Goal: Complete application form

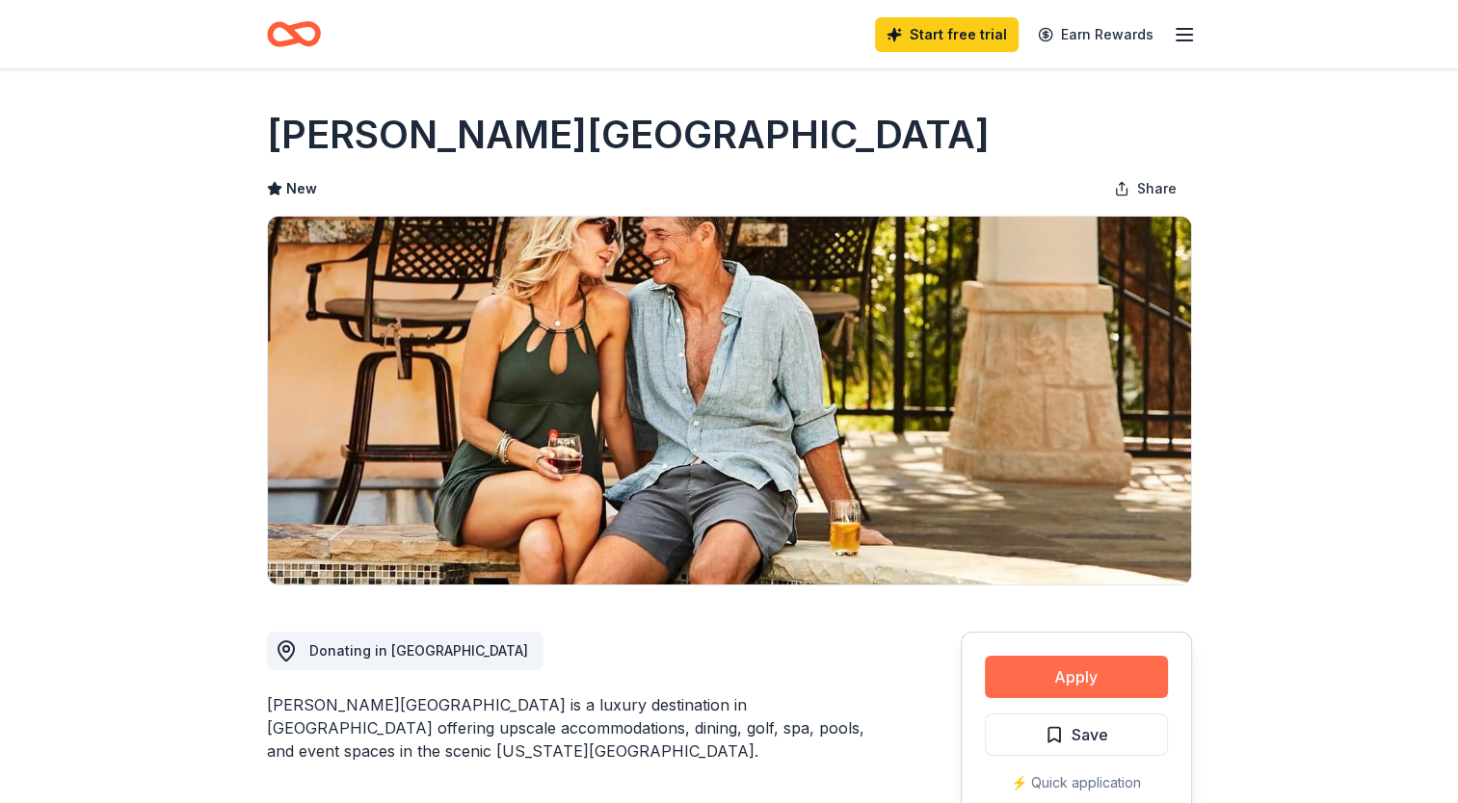
click at [1052, 675] on button "Apply" at bounding box center [1076, 677] width 183 height 42
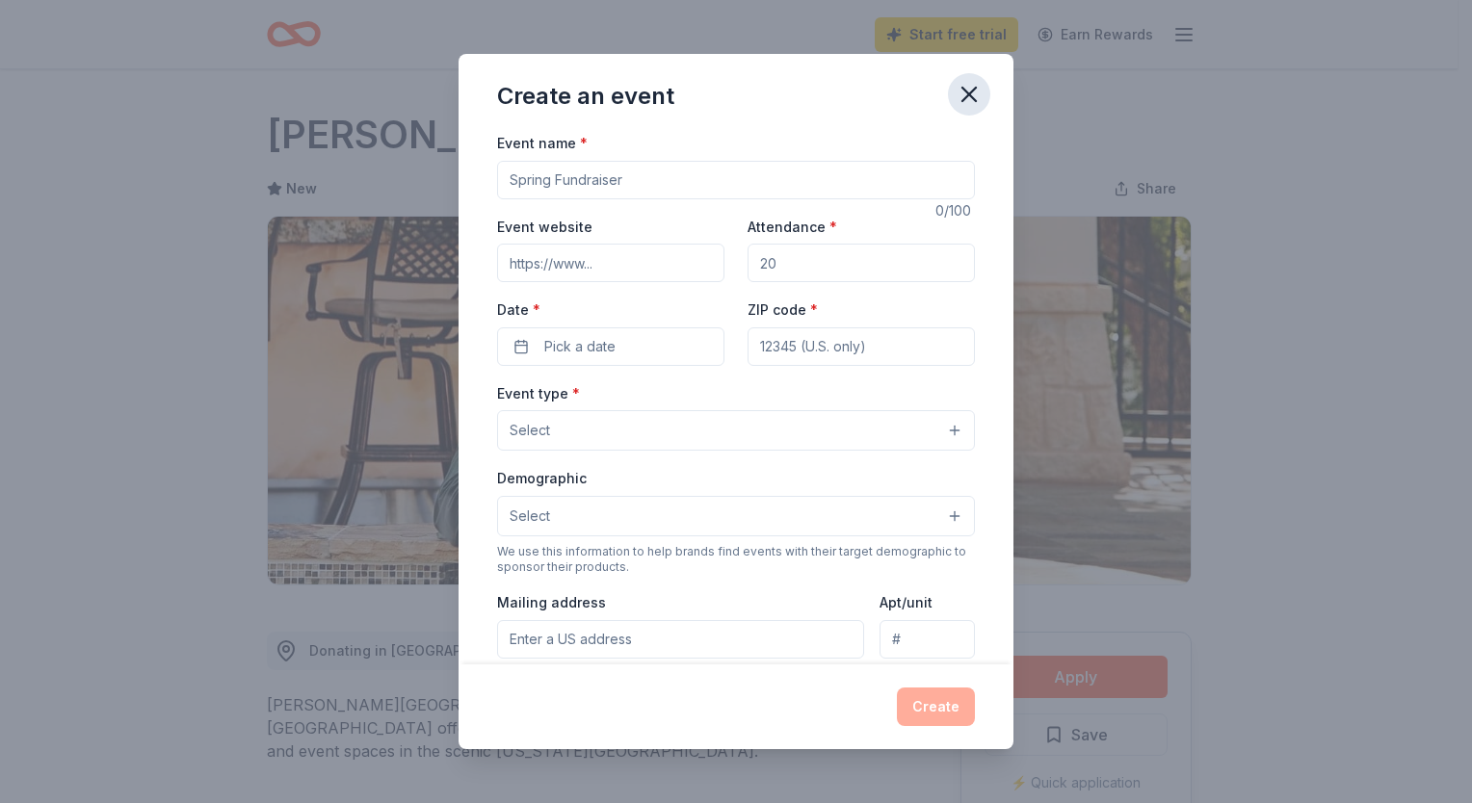
click at [975, 100] on icon "button" at bounding box center [968, 94] width 13 height 13
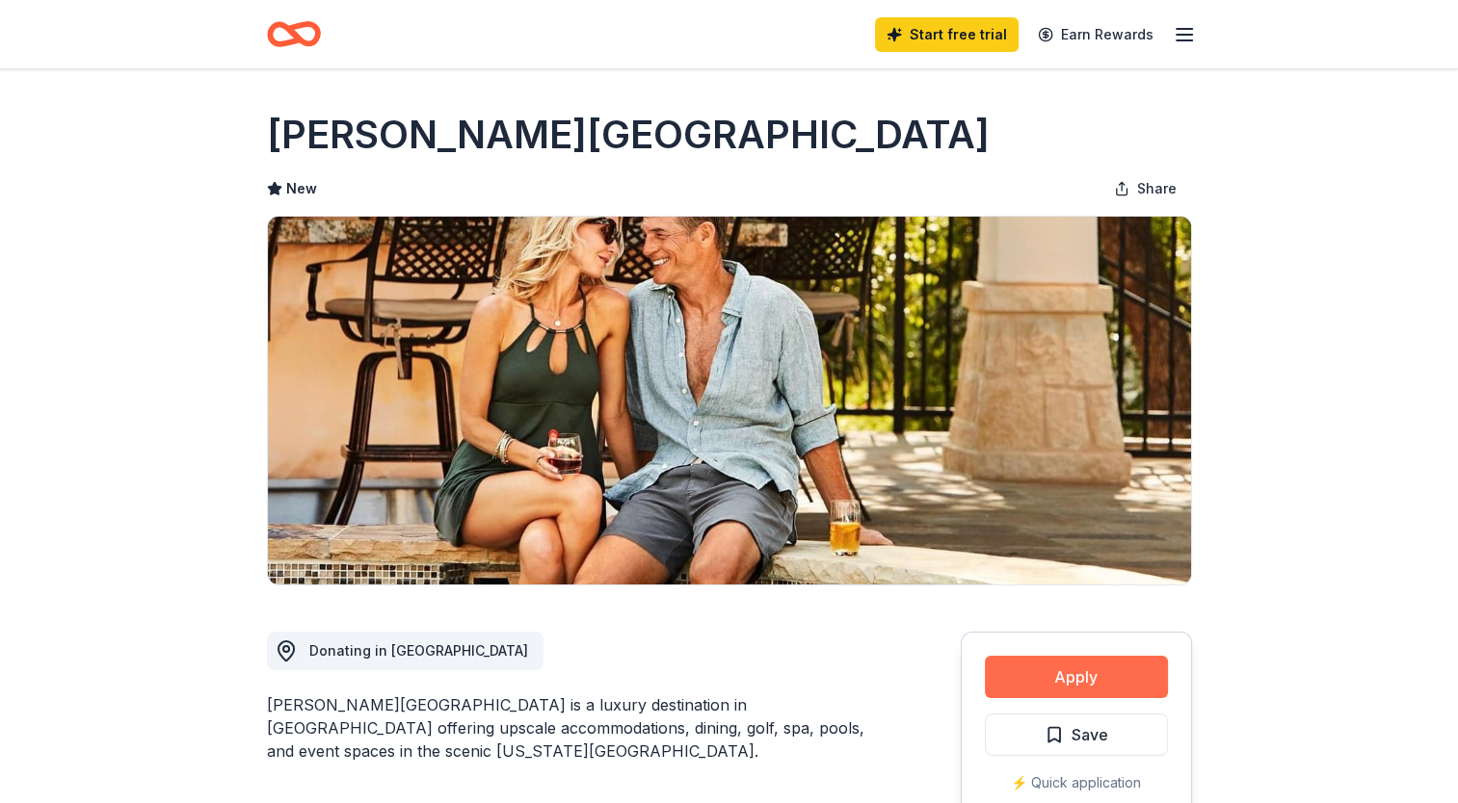
click at [1098, 672] on button "Apply" at bounding box center [1076, 677] width 183 height 42
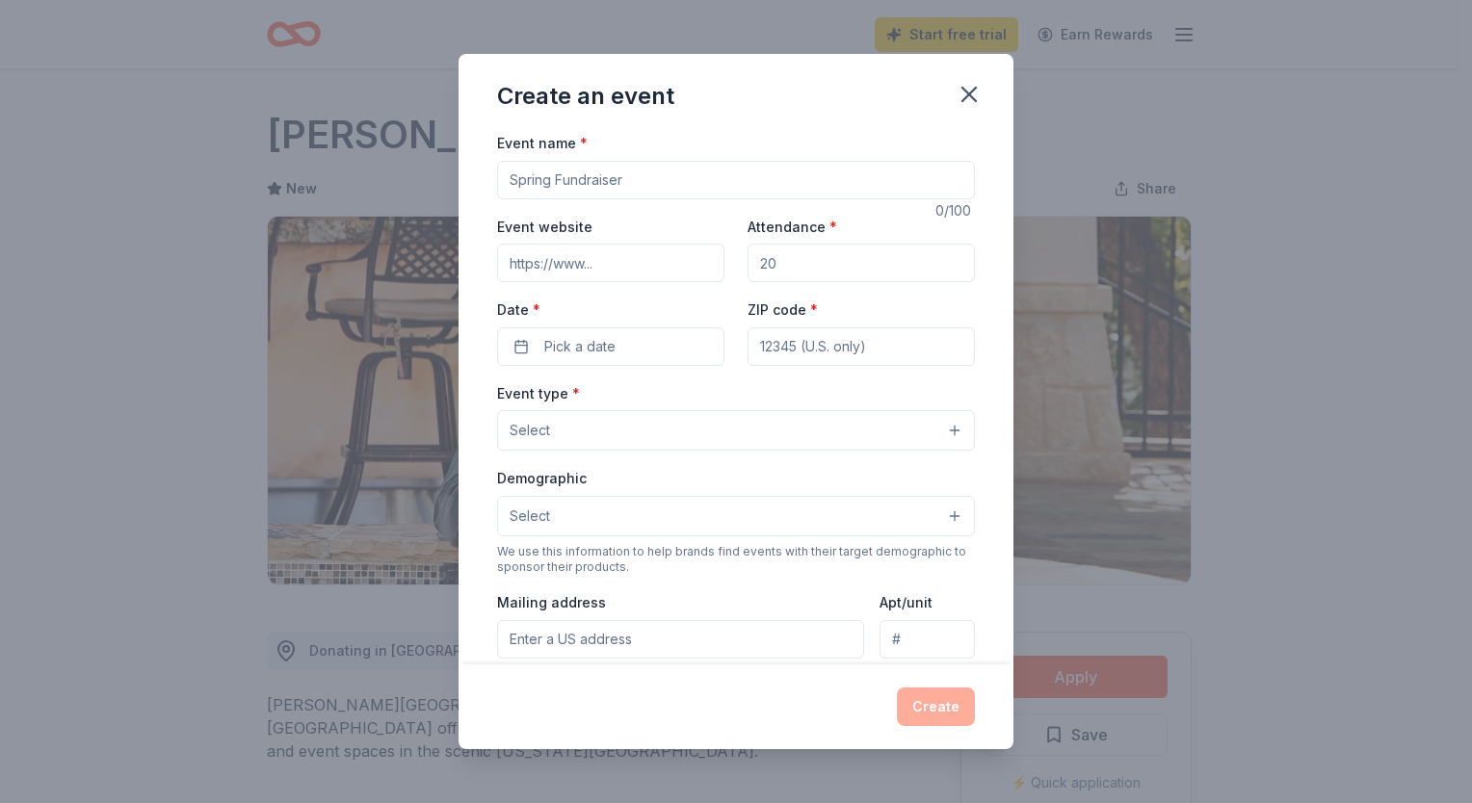
drag, startPoint x: 631, startPoint y: 177, endPoint x: 501, endPoint y: 183, distance: 130.2
click at [501, 183] on input "Event name *" at bounding box center [736, 180] width 478 height 39
type input "Fall Fundraiser"
click at [552, 240] on div "Event website" at bounding box center [610, 249] width 227 height 68
click at [573, 265] on input "Event website" at bounding box center [610, 263] width 227 height 39
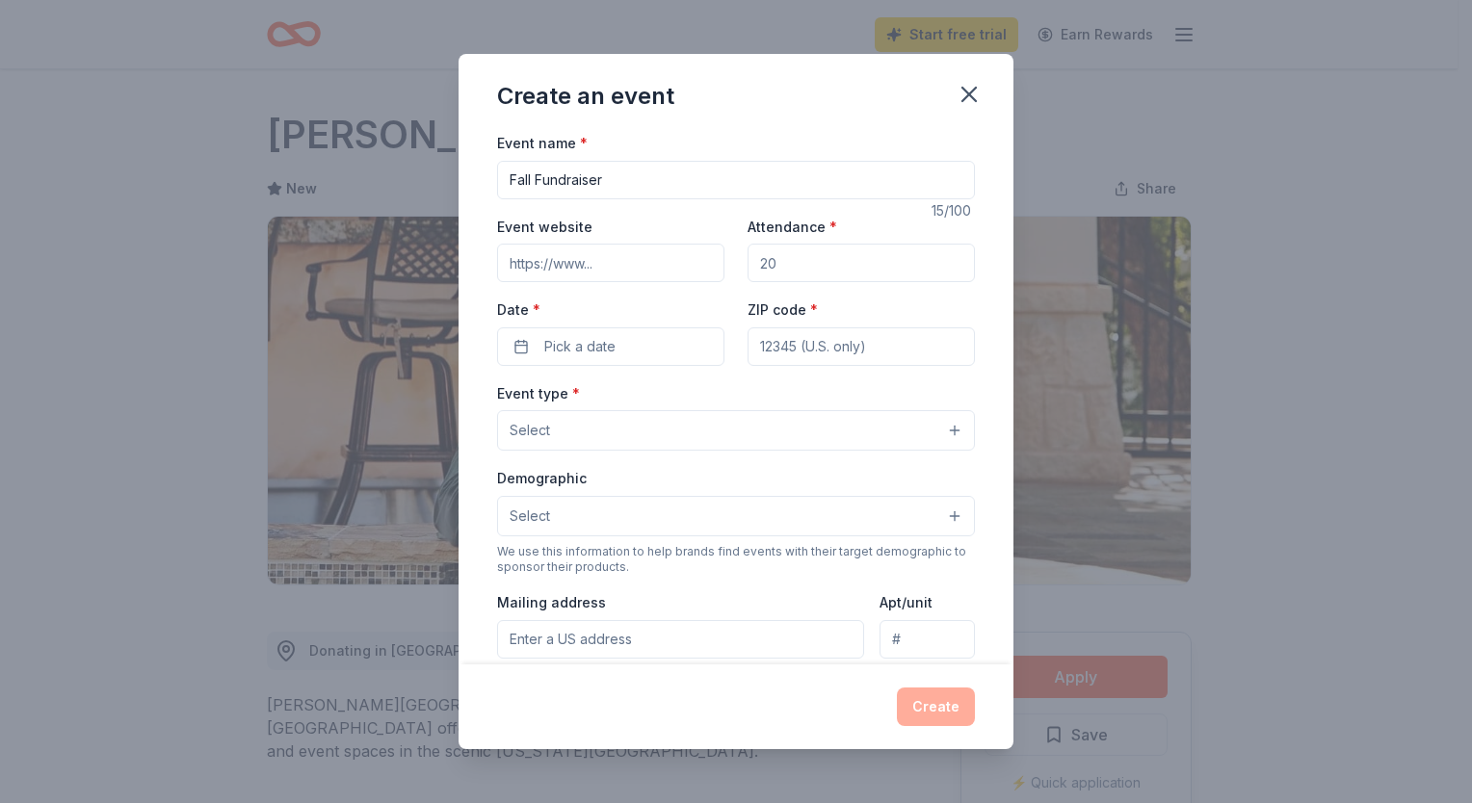
paste input "[URL][DOMAIN_NAME]"
type input "[URL][DOMAIN_NAME]"
drag, startPoint x: 815, startPoint y: 267, endPoint x: 771, endPoint y: 267, distance: 44.3
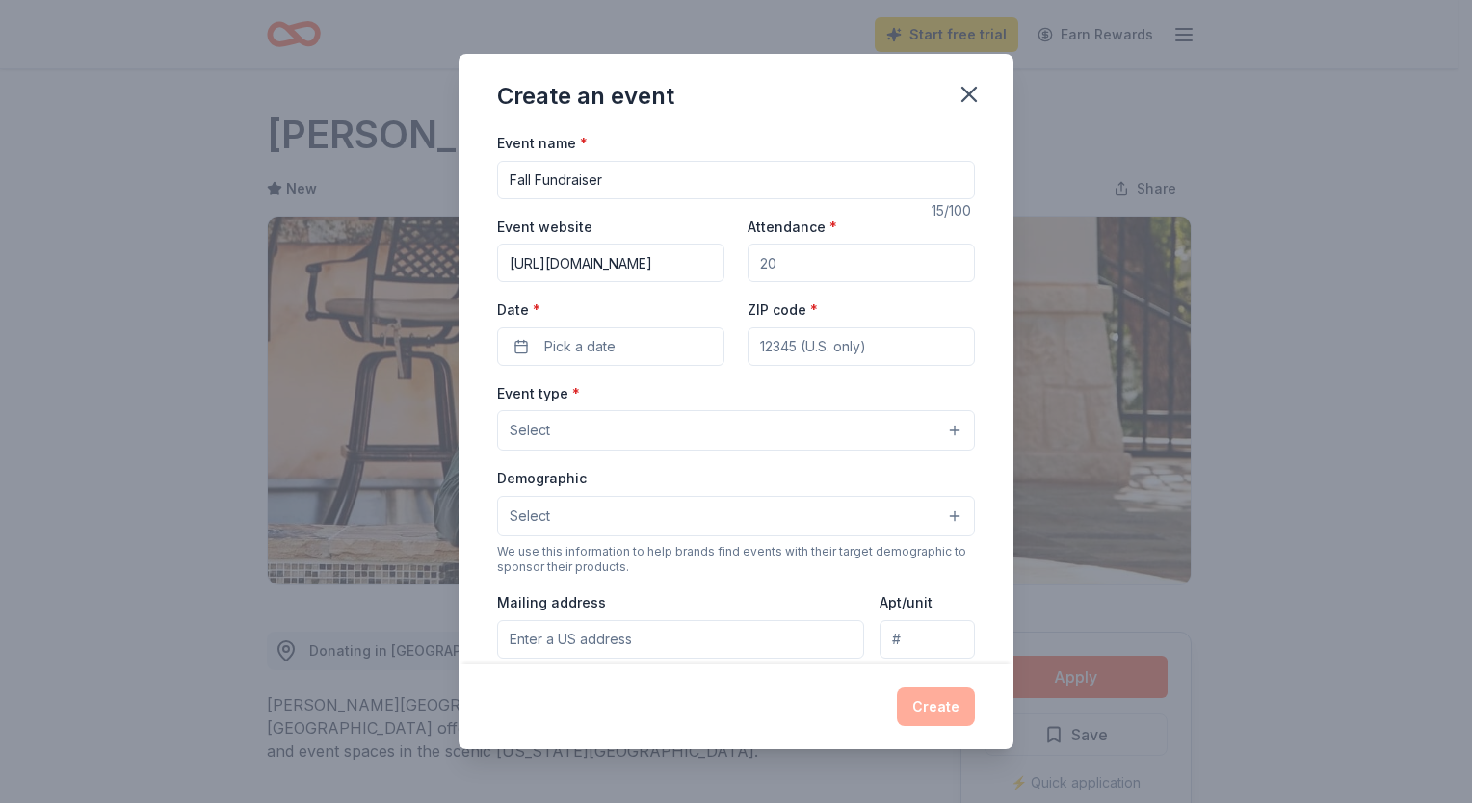
click at [771, 267] on input "Attendance *" at bounding box center [861, 263] width 227 height 39
drag, startPoint x: 771, startPoint y: 267, endPoint x: 727, endPoint y: 260, distance: 43.9
click at [727, 260] on div "Event website [URL][DOMAIN_NAME] Attendance * Date * Pick a date ZIP code *" at bounding box center [736, 290] width 478 height 151
type input "50"
click at [646, 353] on button "Pick a date" at bounding box center [610, 347] width 227 height 39
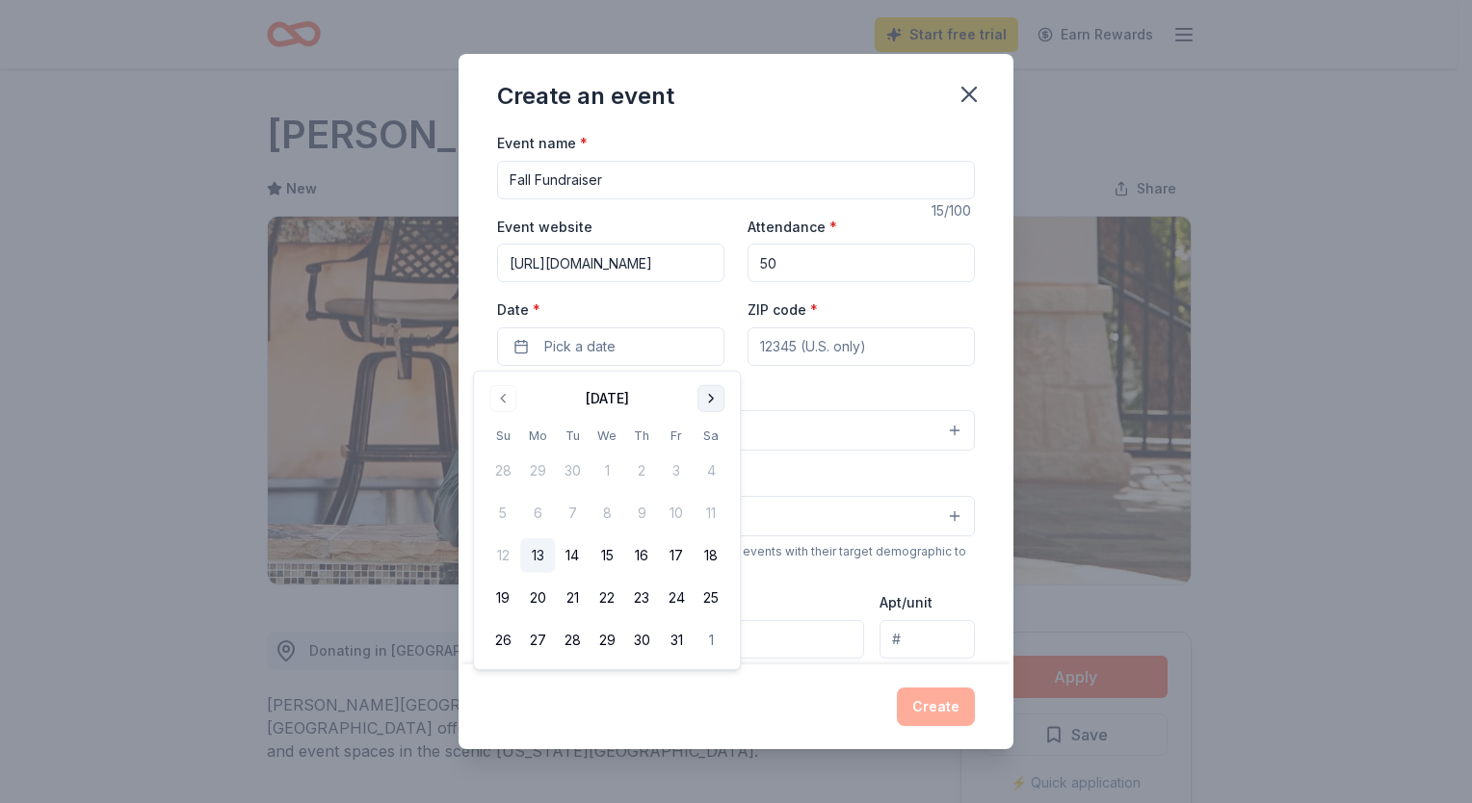
click at [712, 393] on button "Go to next month" at bounding box center [710, 398] width 27 height 27
click at [544, 588] on button "17" at bounding box center [537, 598] width 35 height 35
click at [842, 343] on input "ZIP code *" at bounding box center [861, 347] width 227 height 39
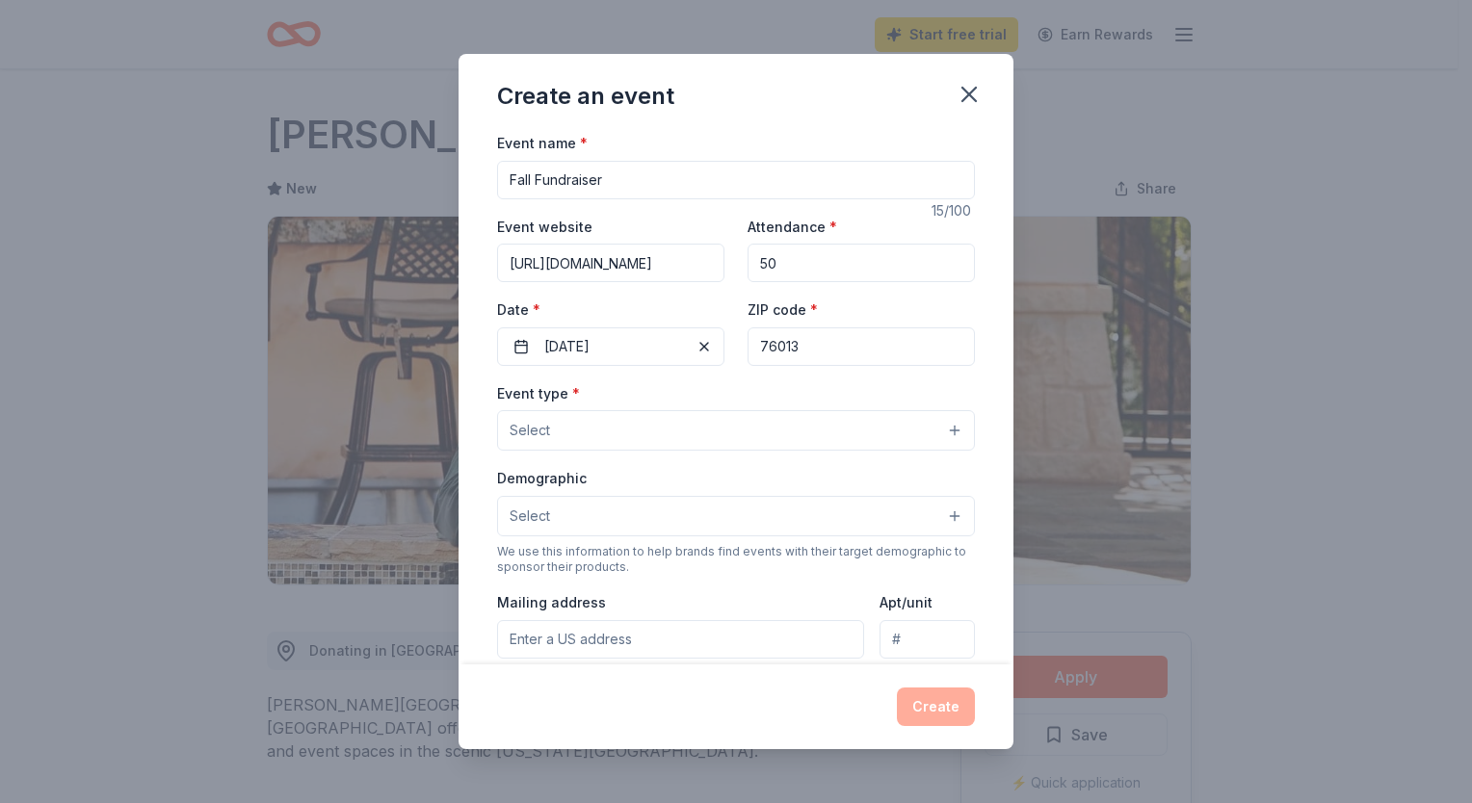
type input "76013"
click at [677, 423] on button "Select" at bounding box center [736, 430] width 478 height 40
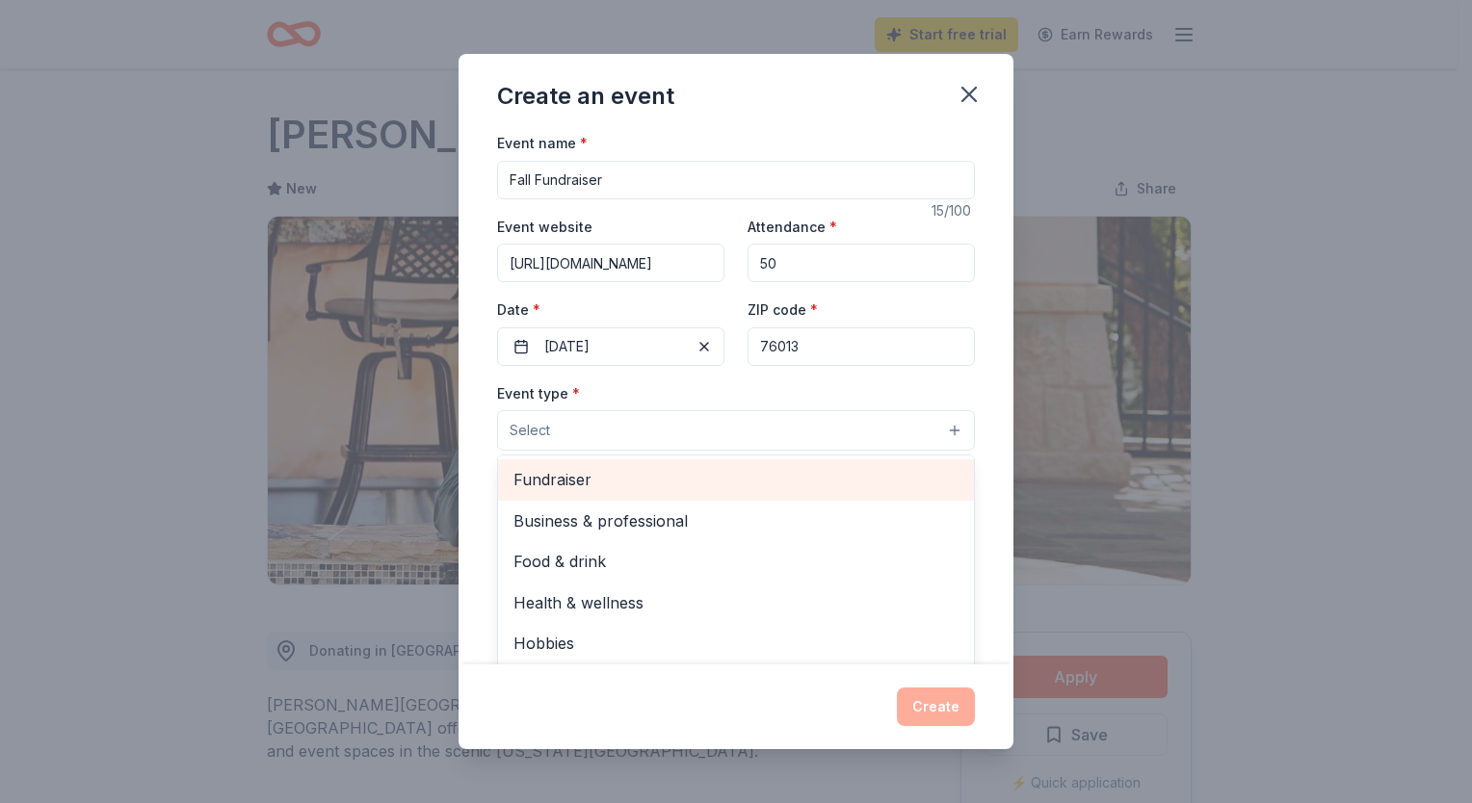
click at [633, 476] on span "Fundraiser" at bounding box center [735, 479] width 445 height 25
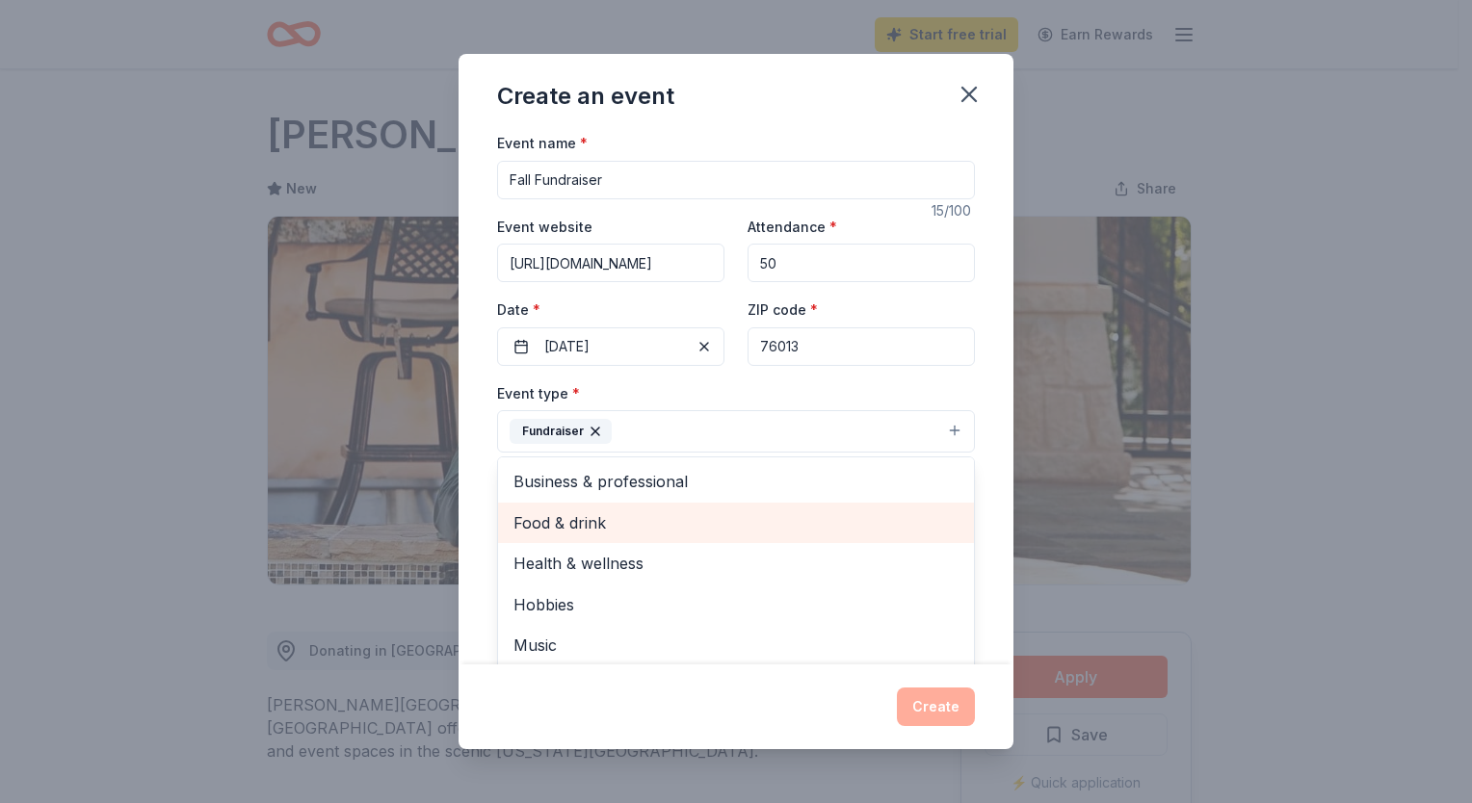
click at [609, 533] on span "Food & drink" at bounding box center [735, 523] width 445 height 25
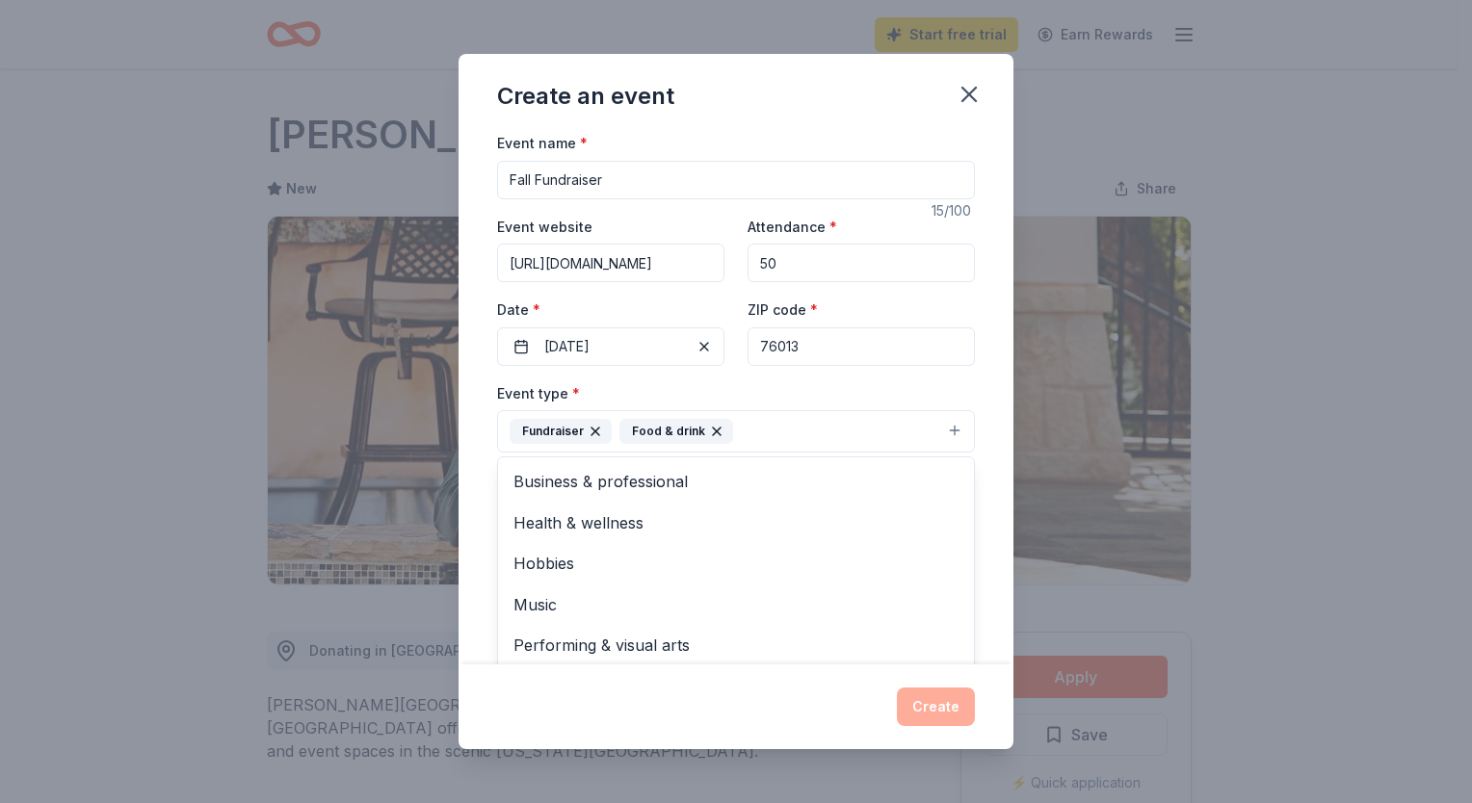
click at [808, 388] on div "Event type * Fundraiser Food & drink Business & professional Health & wellness …" at bounding box center [736, 417] width 478 height 72
click at [702, 524] on button "Select" at bounding box center [736, 518] width 478 height 40
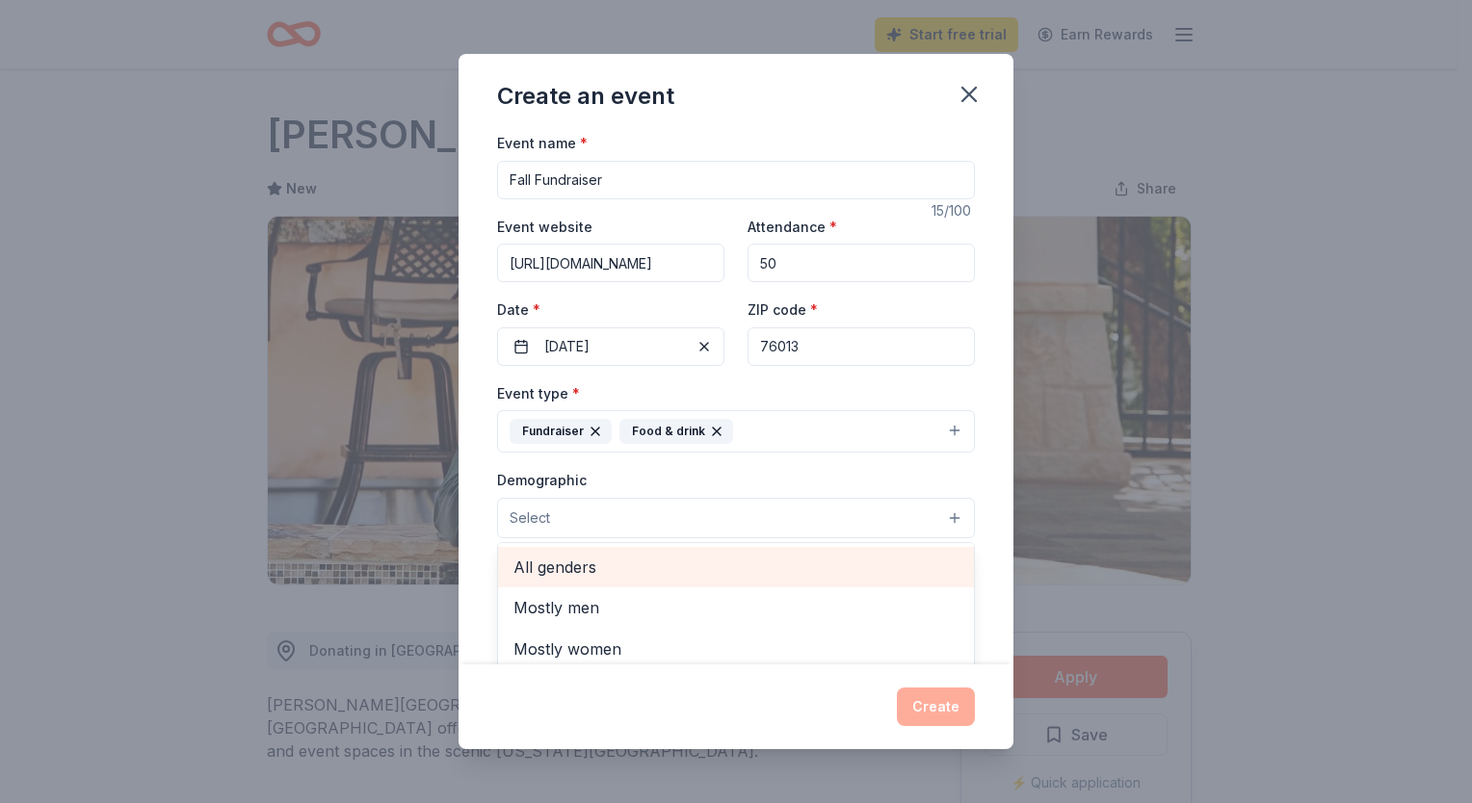
click at [565, 576] on span "All genders" at bounding box center [735, 567] width 445 height 25
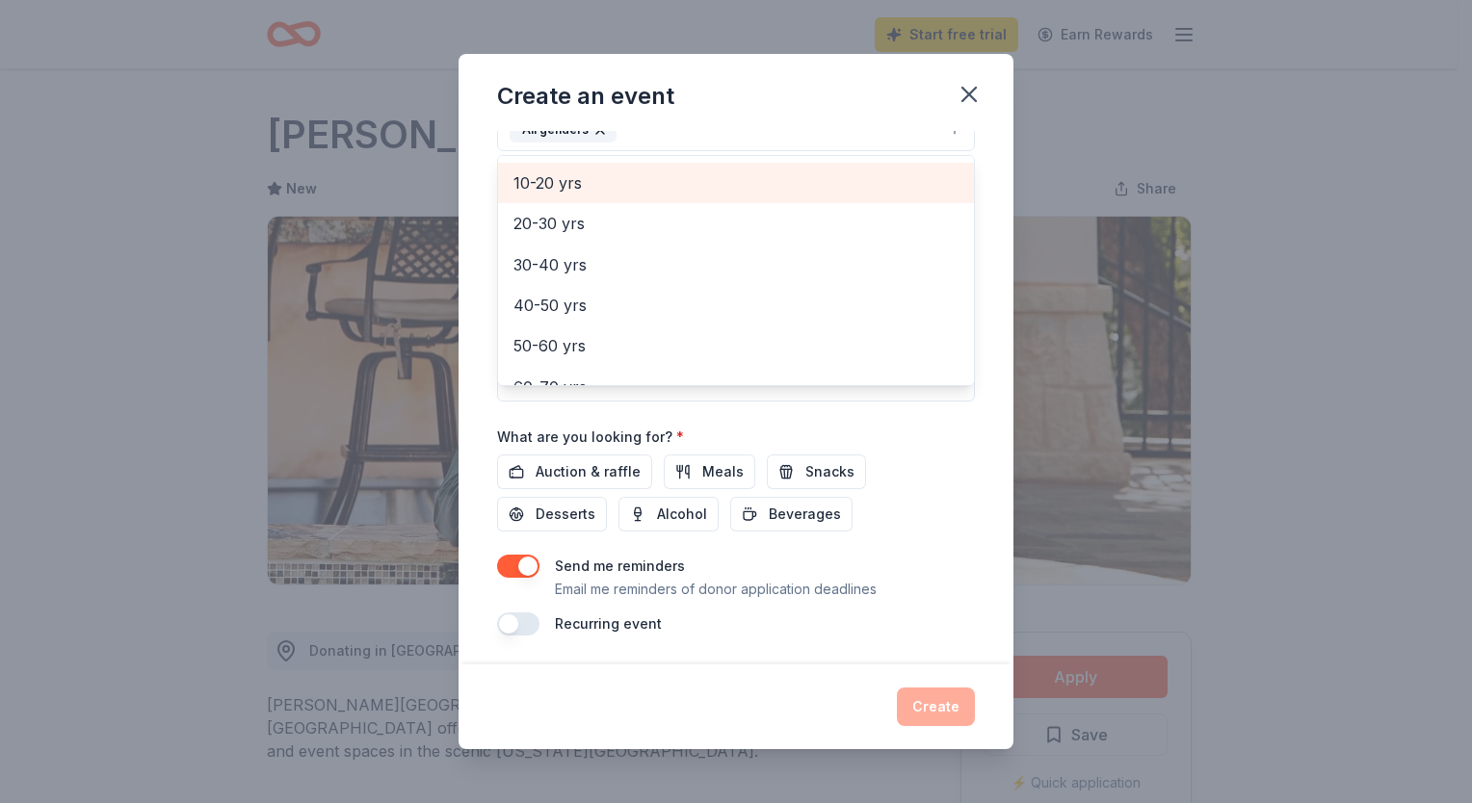
scroll to position [162, 0]
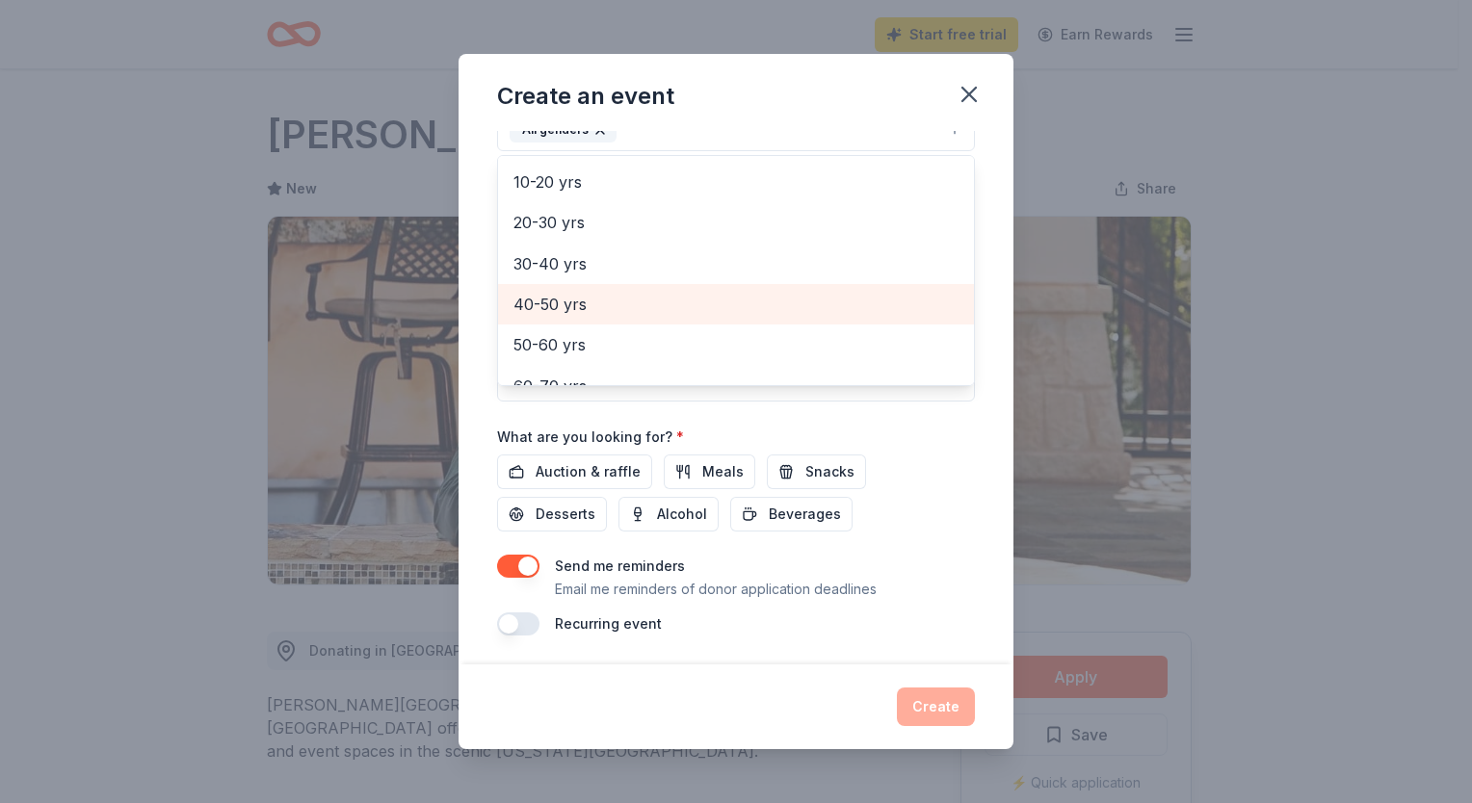
click at [644, 292] on span "40-50 yrs" at bounding box center [735, 304] width 445 height 25
click at [644, 292] on span "50-60 yrs" at bounding box center [735, 304] width 445 height 25
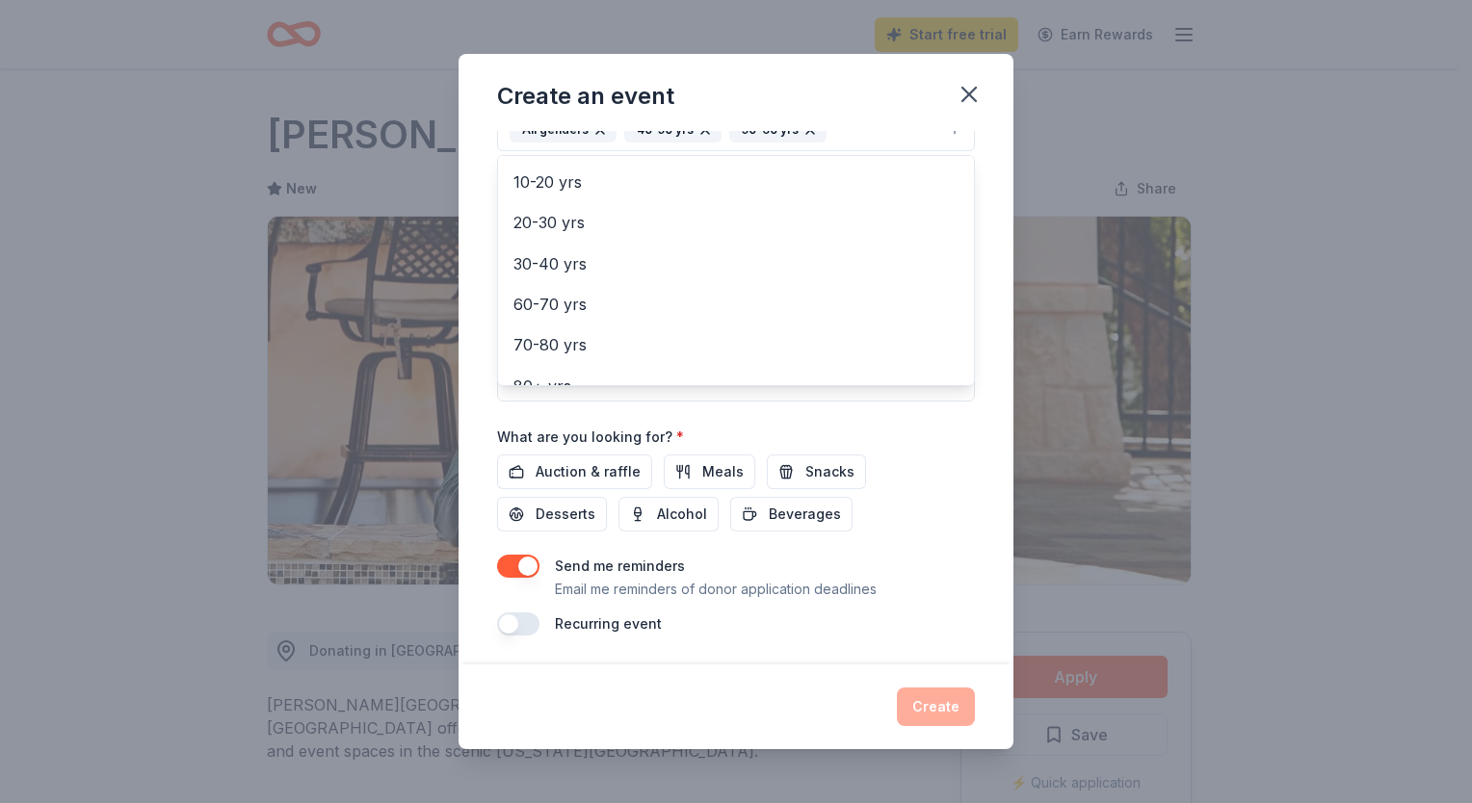
click at [919, 460] on div "Event name * Fall Fundraiser 15 /100 Event website [URL][DOMAIN_NAME] Attendanc…" at bounding box center [736, 189] width 478 height 894
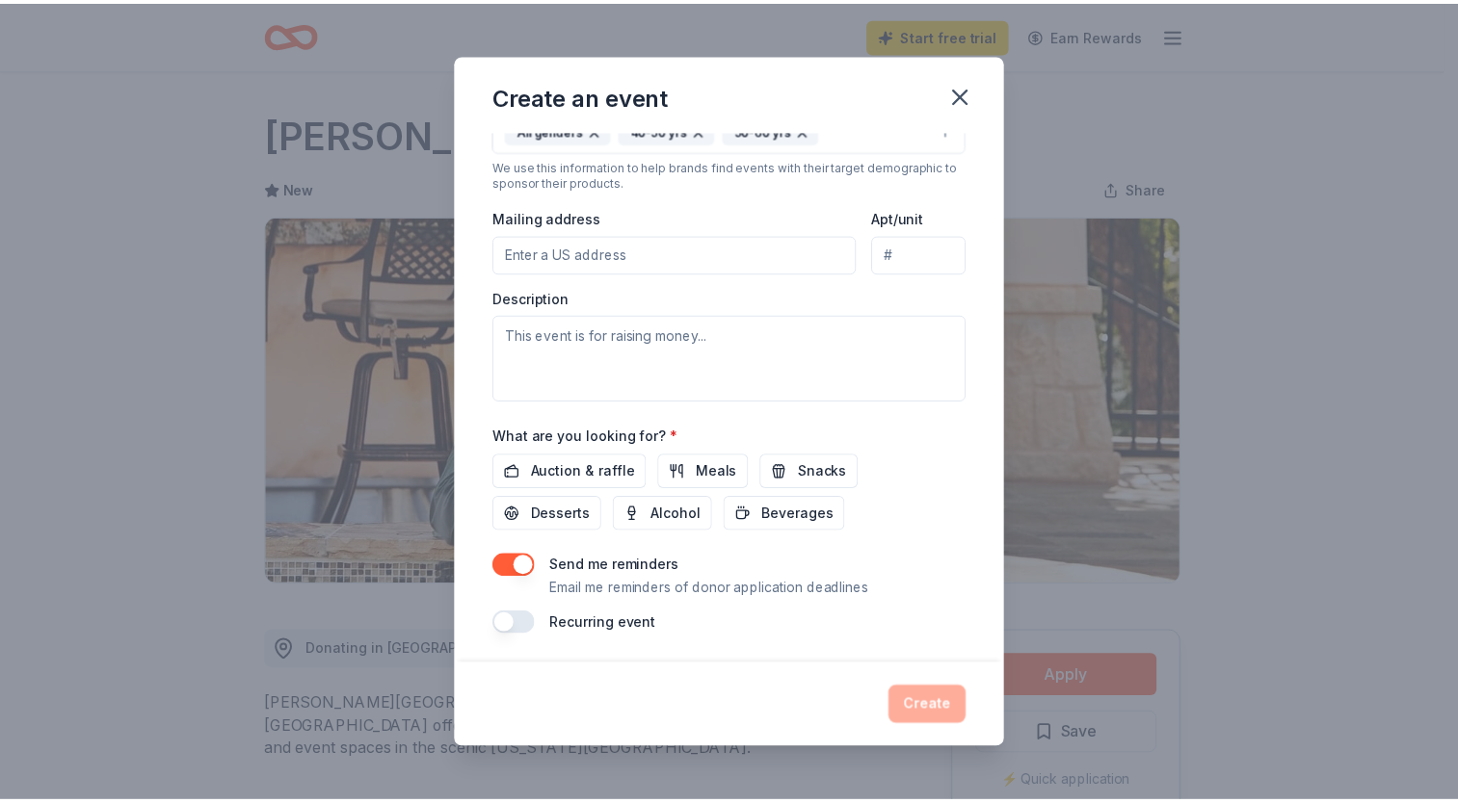
scroll to position [367, 0]
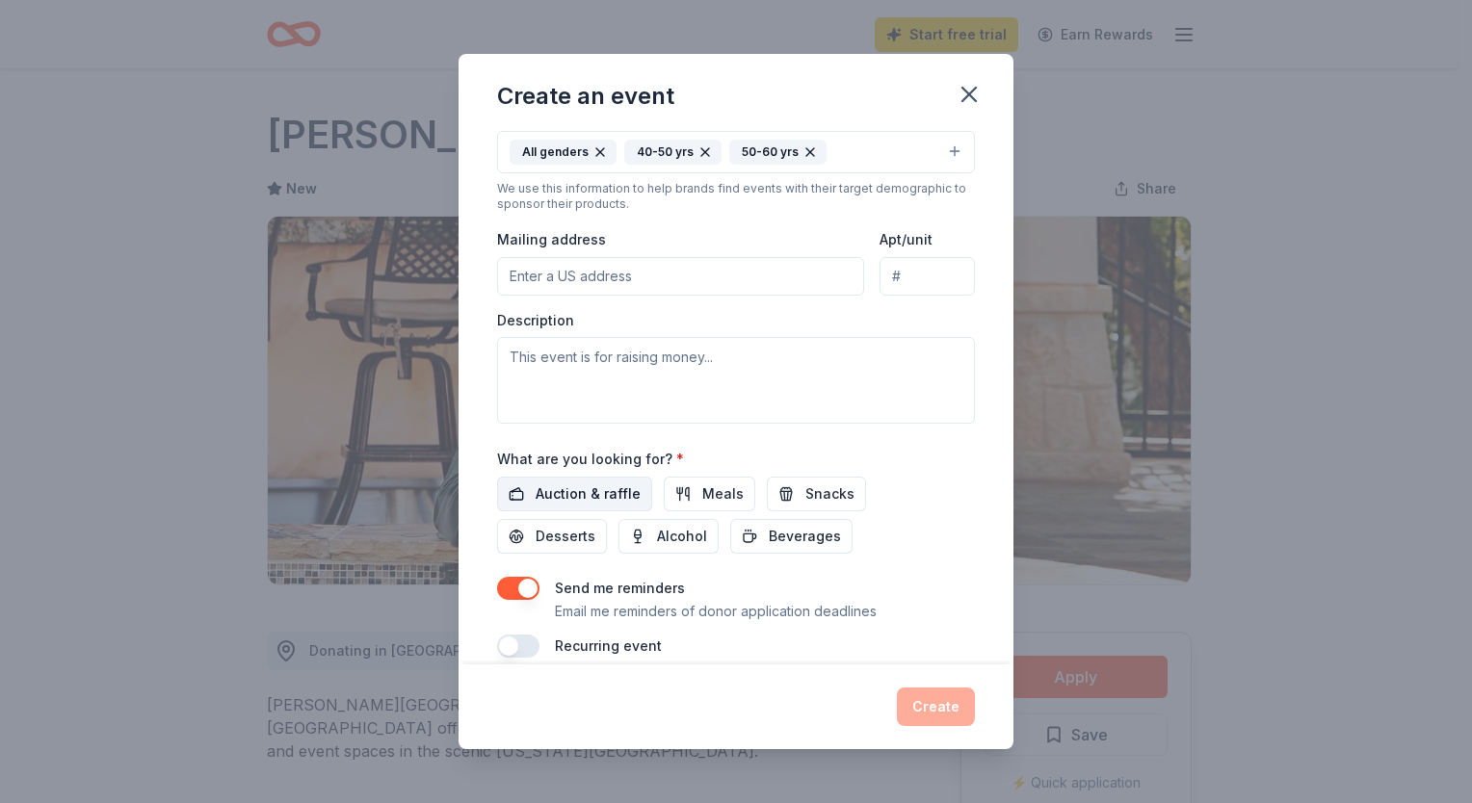
click at [584, 501] on span "Auction & raffle" at bounding box center [588, 494] width 105 height 23
click at [937, 710] on button "Create" at bounding box center [936, 707] width 78 height 39
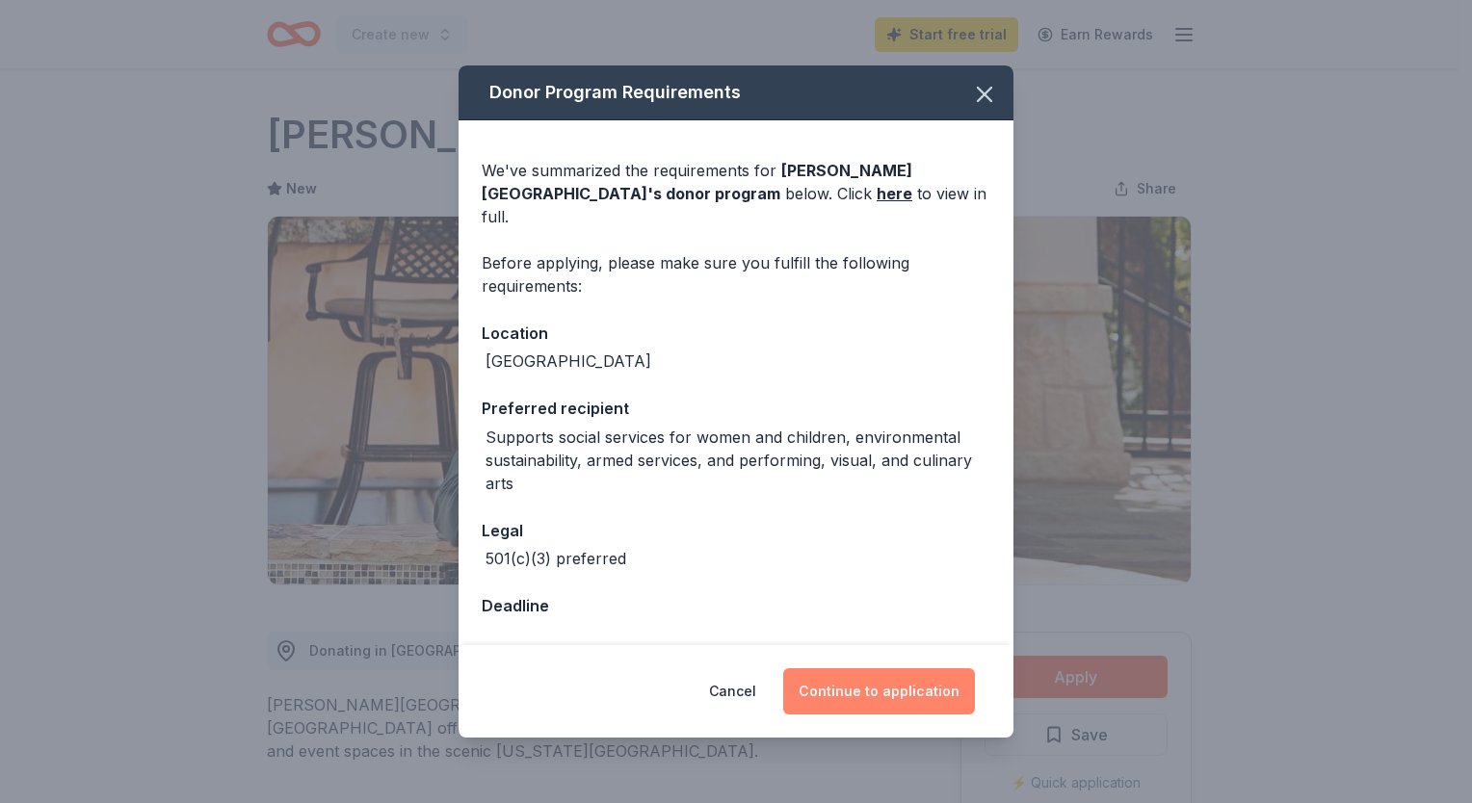
click at [863, 684] on button "Continue to application" at bounding box center [879, 692] width 192 height 46
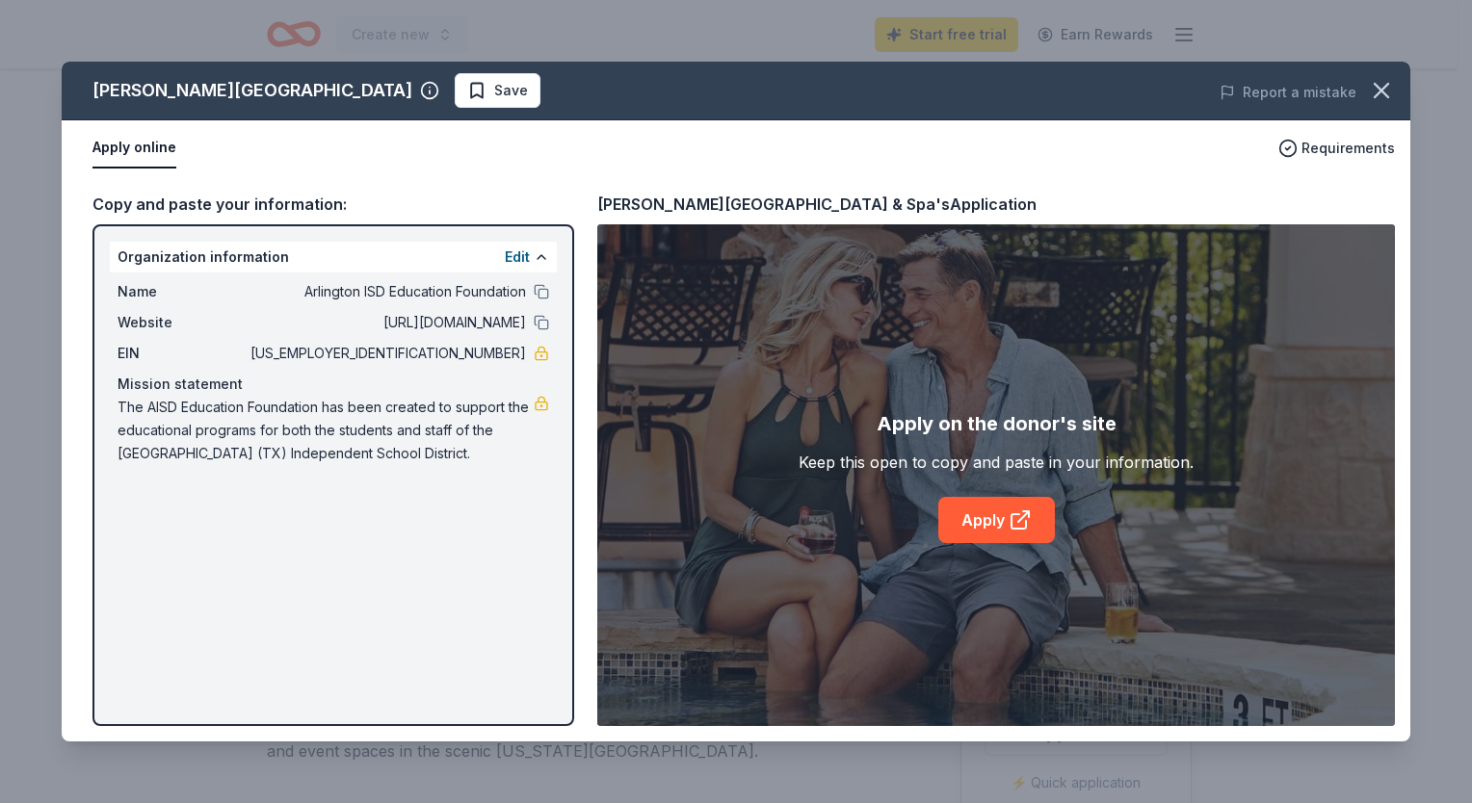
click at [1002, 508] on div "[PERSON_NAME] Resort & Spa Save Report a mistake Apply online Requirements Copy…" at bounding box center [736, 402] width 1349 height 680
click at [1026, 522] on div "[PERSON_NAME] Resort & Spa Save Report a mistake Apply online Requirements Copy…" at bounding box center [736, 402] width 1349 height 680
click at [987, 530] on div "[PERSON_NAME] Resort & Spa Save Report a mistake Apply online Requirements Copy…" at bounding box center [736, 402] width 1349 height 680
click at [135, 151] on div "[PERSON_NAME] Resort & Spa Save Report a mistake Apply online Requirements Copy…" at bounding box center [736, 402] width 1349 height 680
click at [990, 512] on div "[PERSON_NAME] Resort & Spa Save Report a mistake Apply online Requirements Copy…" at bounding box center [736, 402] width 1349 height 680
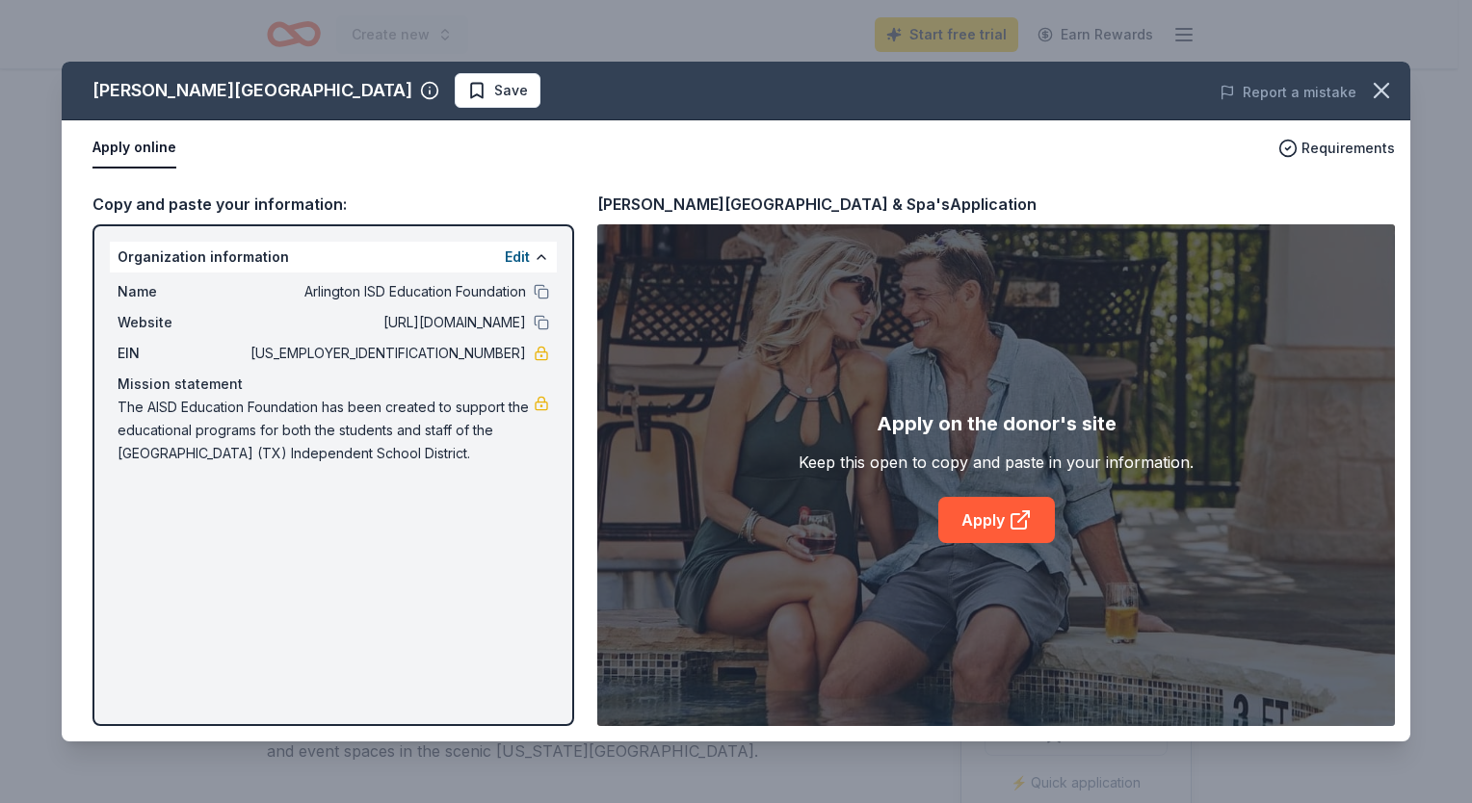
click at [1019, 524] on div "[PERSON_NAME] Resort & Spa Save Report a mistake Apply online Requirements Copy…" at bounding box center [736, 402] width 1349 height 680
click at [996, 517] on div "[PERSON_NAME] Resort & Spa Save Report a mistake Apply online Requirements Copy…" at bounding box center [736, 402] width 1349 height 680
click at [1378, 94] on icon "button" at bounding box center [1381, 90] width 13 height 13
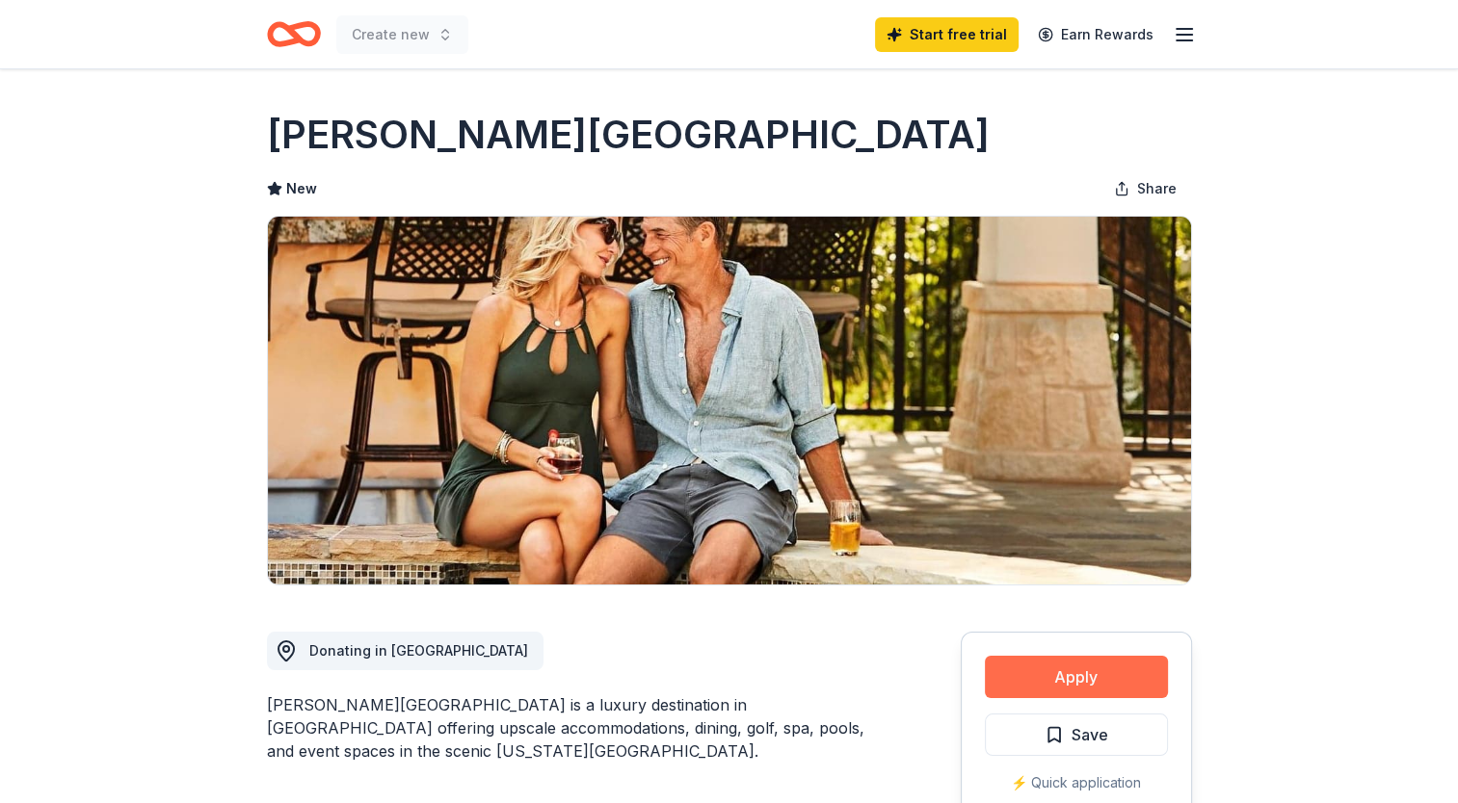
click at [1106, 671] on button "Apply" at bounding box center [1076, 677] width 183 height 42
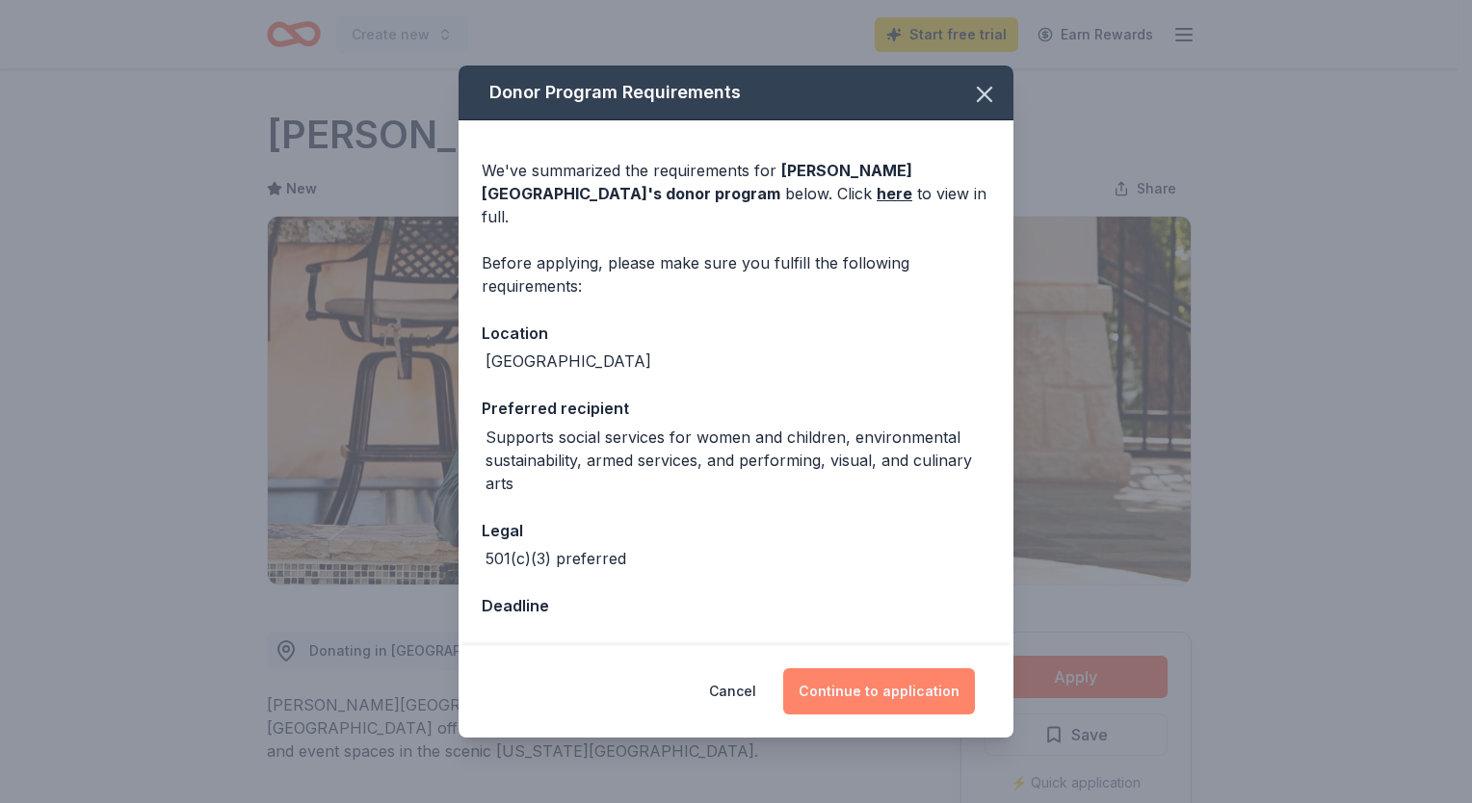
click at [855, 672] on button "Continue to application" at bounding box center [879, 692] width 192 height 46
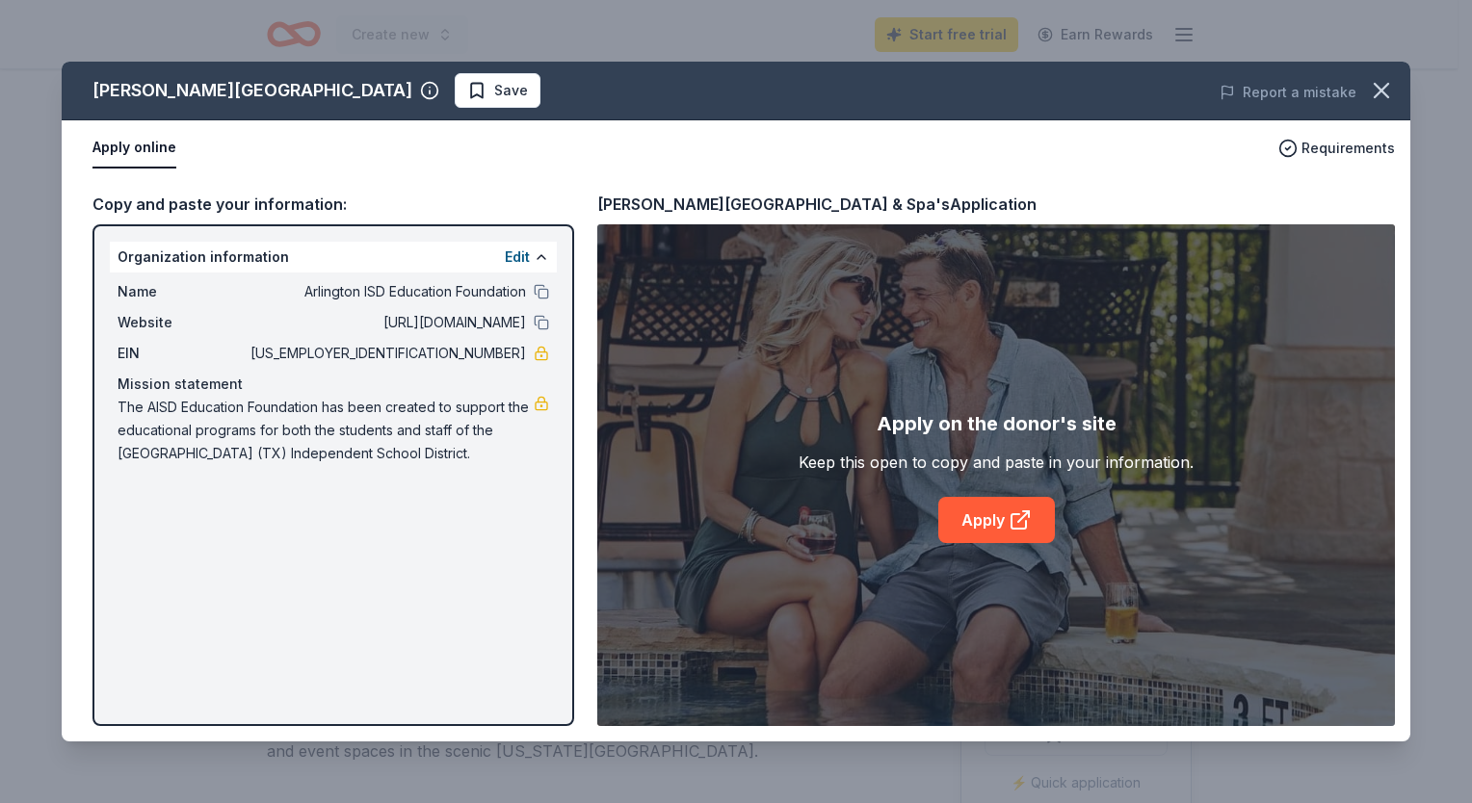
click at [532, 252] on div "[PERSON_NAME] Resort & Spa Save Report a mistake Apply online Requirements Copy…" at bounding box center [736, 402] width 1349 height 680
click at [525, 256] on div "[PERSON_NAME] Resort & Spa Save Report a mistake Apply online Requirements Copy…" at bounding box center [736, 402] width 1349 height 680
click at [539, 256] on div "[PERSON_NAME] Resort & Spa Save Report a mistake Apply online Requirements Copy…" at bounding box center [736, 402] width 1349 height 680
click at [900, 477] on div "[PERSON_NAME] Resort & Spa Save Report a mistake Apply online Requirements Copy…" at bounding box center [736, 402] width 1349 height 680
click at [1007, 543] on div "[PERSON_NAME] Resort & Spa Save Report a mistake Apply online Requirements Copy…" at bounding box center [736, 402] width 1349 height 680
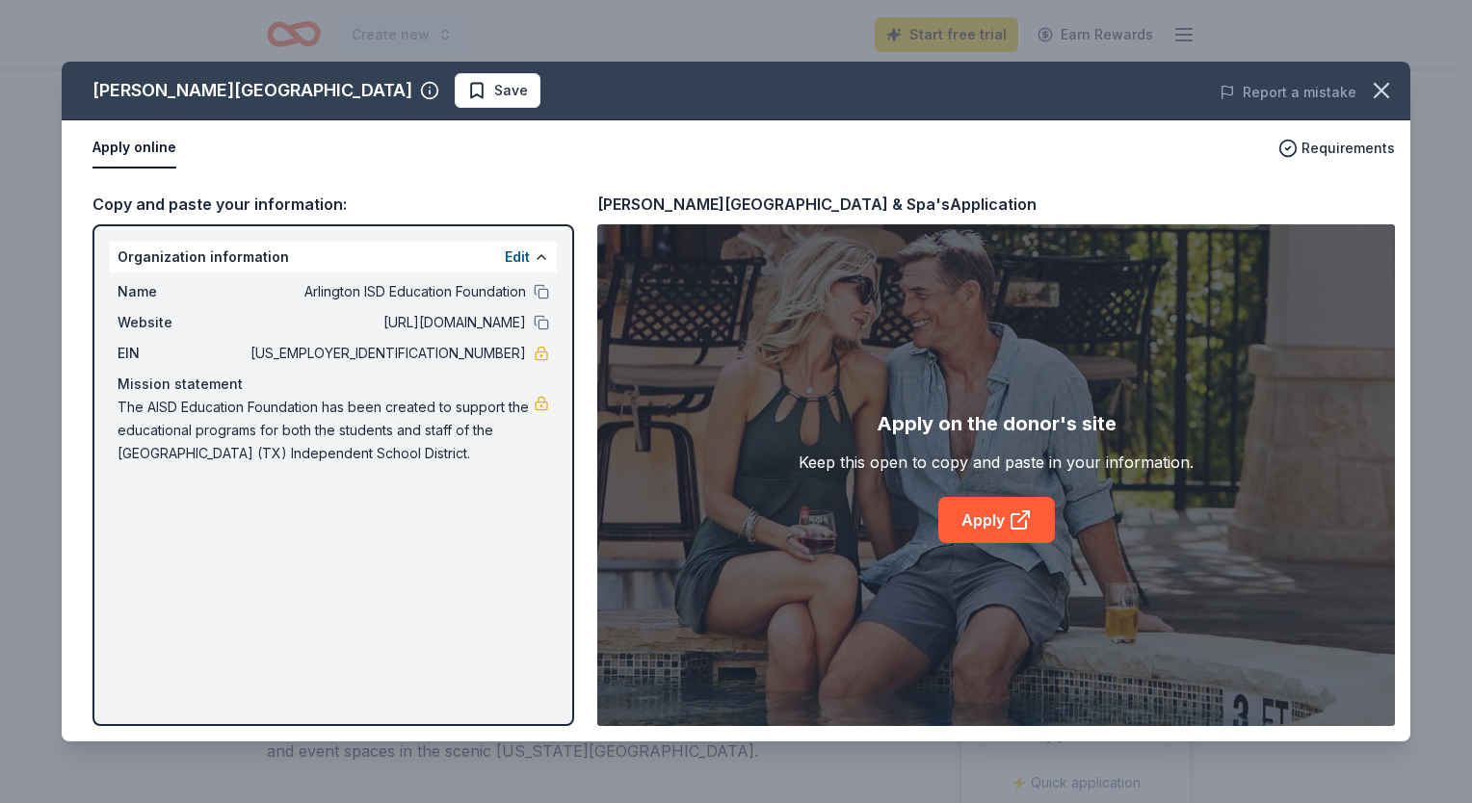
click at [1007, 543] on div "[PERSON_NAME] Resort & Spa Save Report a mistake Apply online Requirements Copy…" at bounding box center [736, 402] width 1349 height 680
click at [1363, 100] on button "button" at bounding box center [1381, 90] width 42 height 42
